Goal: Information Seeking & Learning: Learn about a topic

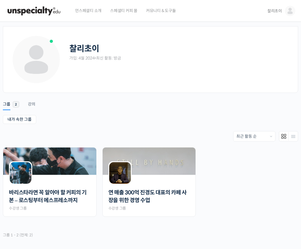
click at [115, 103] on ul "Account Notifications 그룹 2 강의" at bounding box center [150, 101] width 295 height 14
click at [66, 186] on div "바리스타라면 꼭 알아야 할 커피의 기본 – 로스팅부터 에스프레소까지 Private 수강생 그룹" at bounding box center [50, 197] width 82 height 26
click at [26, 171] on img at bounding box center [21, 173] width 22 height 22
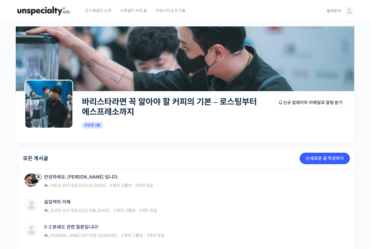
click at [300, 11] on img at bounding box center [349, 11] width 10 height 10
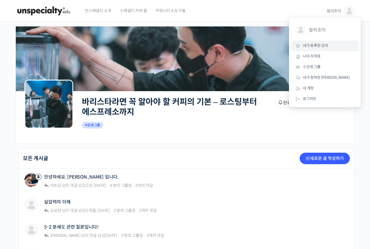
click at [300, 44] on span "내가 등록한 강의" at bounding box center [315, 45] width 25 height 5
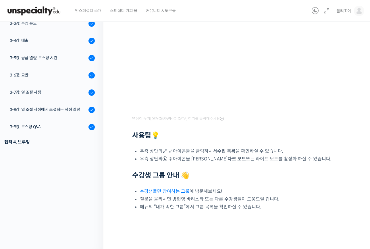
scroll to position [96, 0]
